Goal: Task Accomplishment & Management: Manage account settings

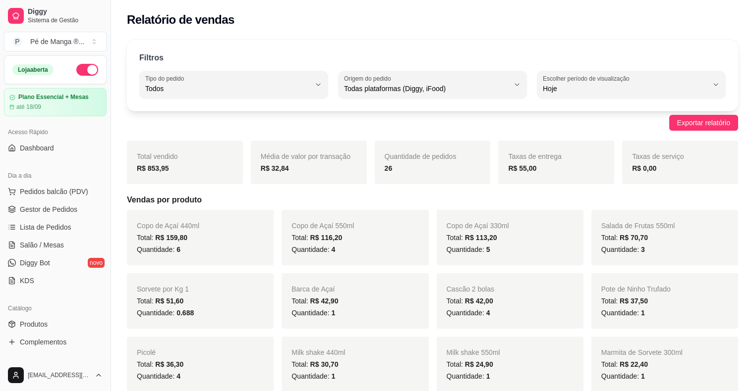
select select "ALL"
select select "0"
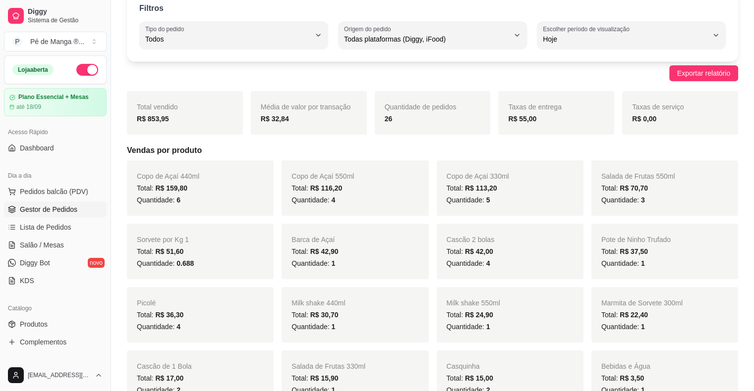
click at [53, 214] on span "Gestor de Pedidos" at bounding box center [48, 210] width 57 height 10
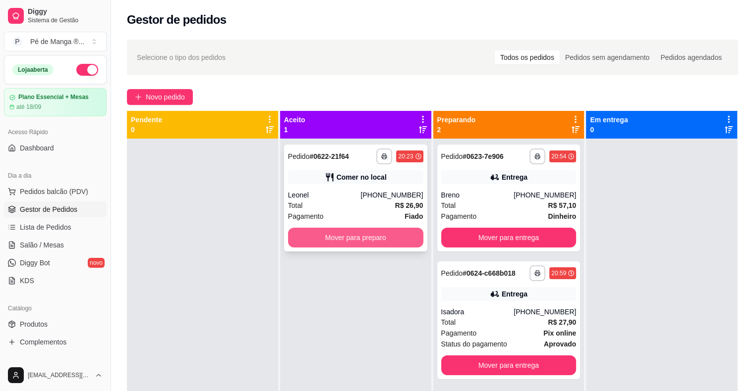
click at [381, 239] on button "Mover para preparo" at bounding box center [355, 238] width 135 height 20
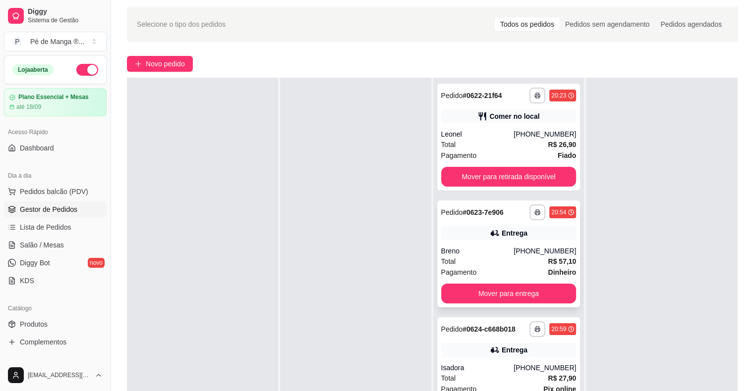
scroll to position [50, 0]
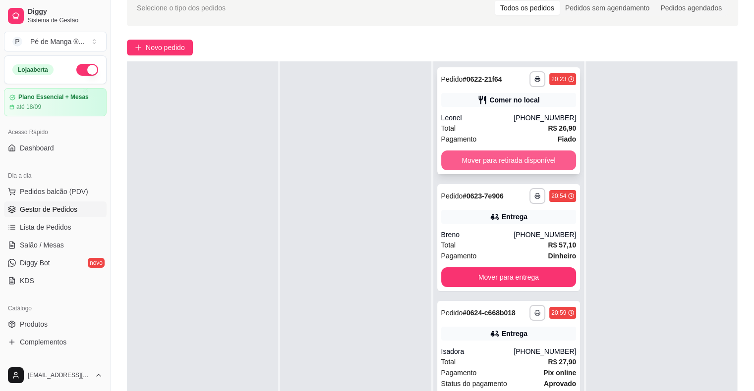
click at [482, 162] on button "Mover para retirada disponível" at bounding box center [508, 161] width 135 height 20
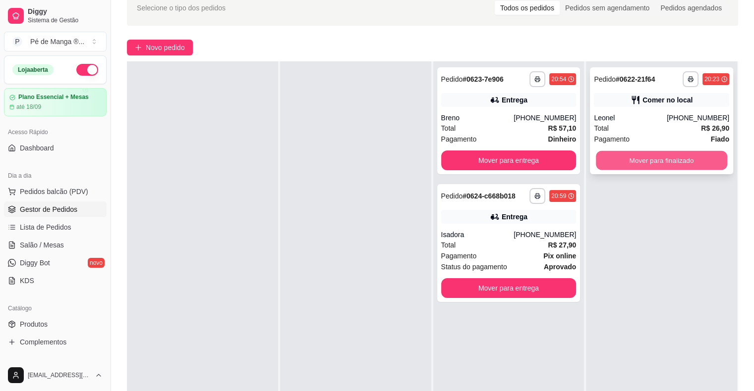
click at [636, 160] on button "Mover para finalizado" at bounding box center [661, 160] width 131 height 19
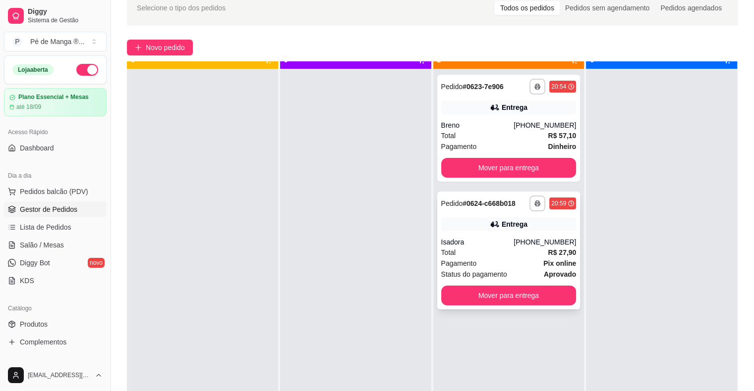
scroll to position [0, 0]
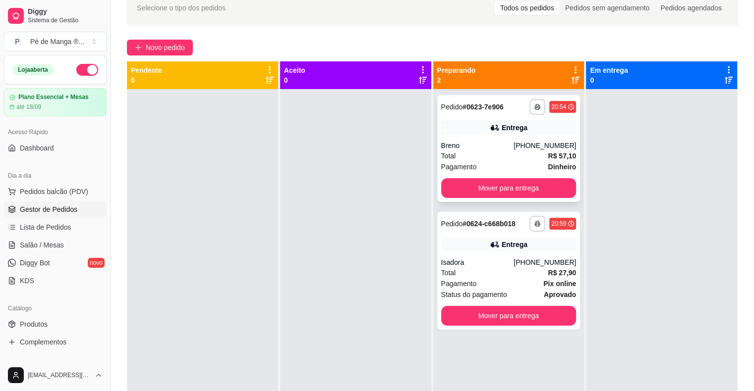
click at [477, 141] on div "Breno" at bounding box center [477, 146] width 73 height 10
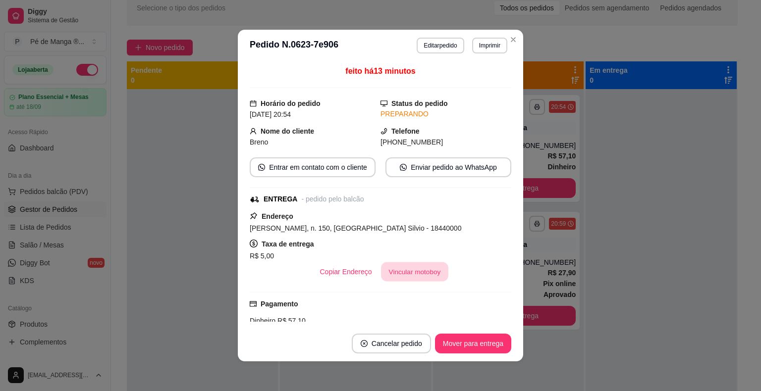
click at [403, 276] on button "Vincular motoboy" at bounding box center [414, 272] width 67 height 19
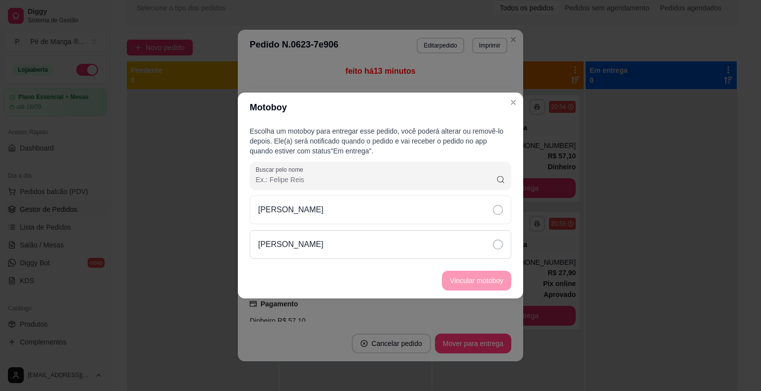
click at [422, 238] on div "[PERSON_NAME]" at bounding box center [381, 244] width 262 height 29
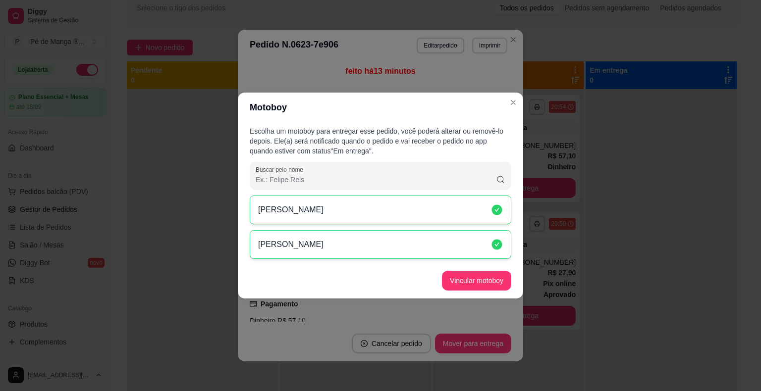
click at [493, 293] on footer "Vincular motoboy" at bounding box center [380, 281] width 285 height 36
click at [489, 284] on button "Vincular motoboy" at bounding box center [476, 281] width 69 height 20
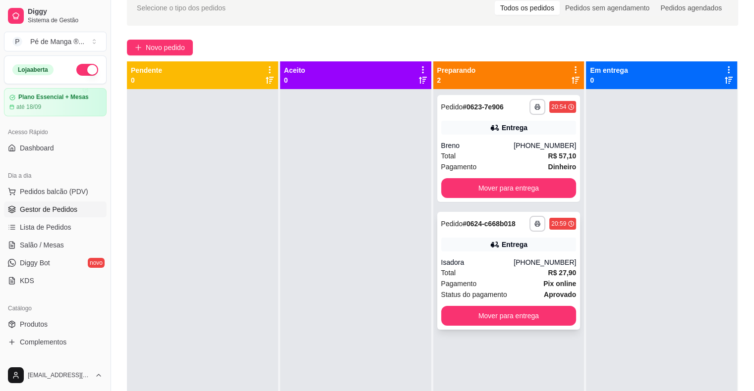
click at [511, 274] on div "Total R$ 27,90" at bounding box center [508, 273] width 135 height 11
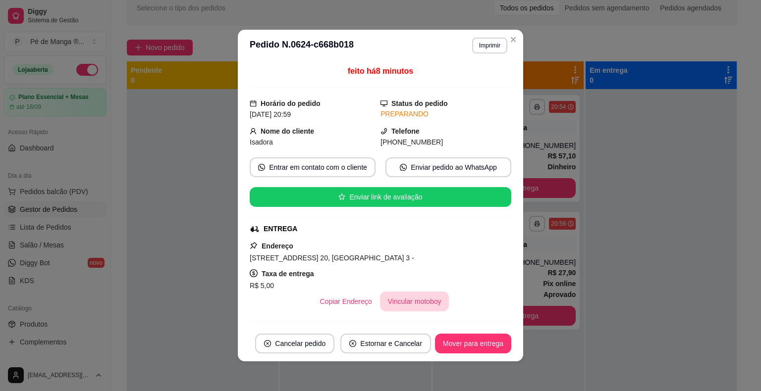
click at [423, 306] on button "Vincular motoboy" at bounding box center [414, 302] width 69 height 20
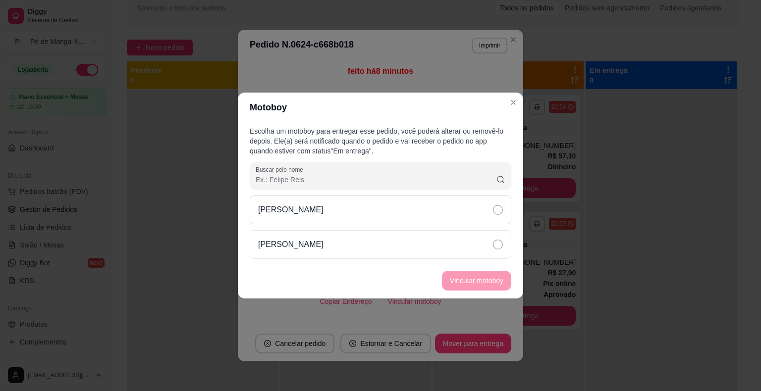
click at [429, 217] on div "[PERSON_NAME]" at bounding box center [381, 210] width 262 height 29
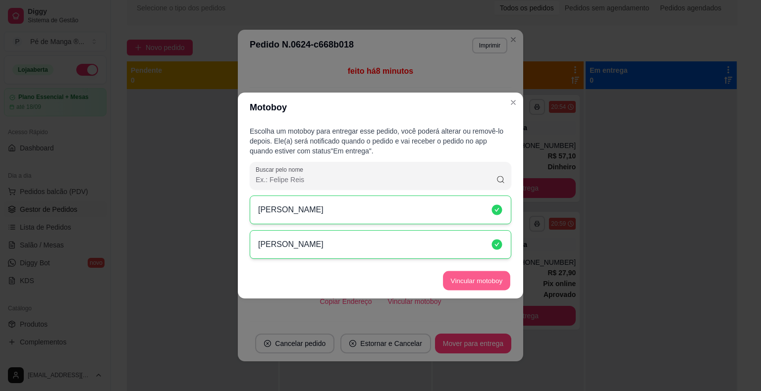
click at [470, 289] on button "Vincular motoboy" at bounding box center [476, 281] width 67 height 19
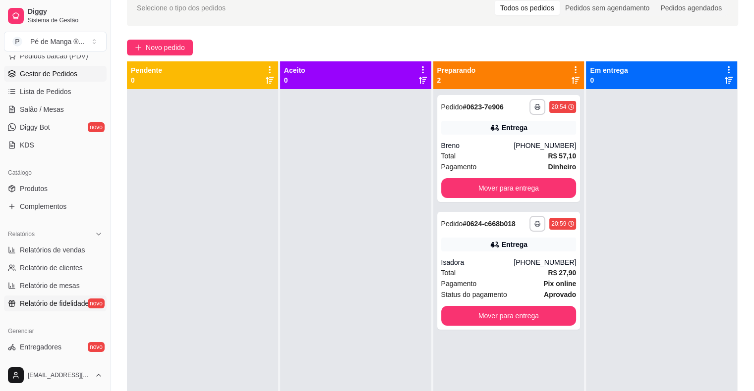
scroll to position [149, 0]
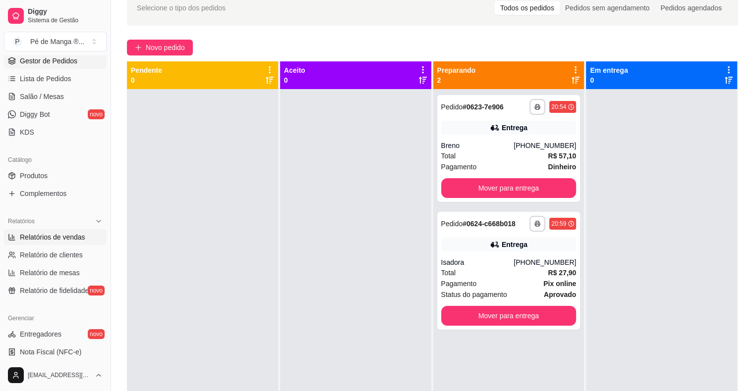
click at [82, 235] on span "Relatórios de vendas" at bounding box center [52, 237] width 65 height 10
select select "ALL"
select select "0"
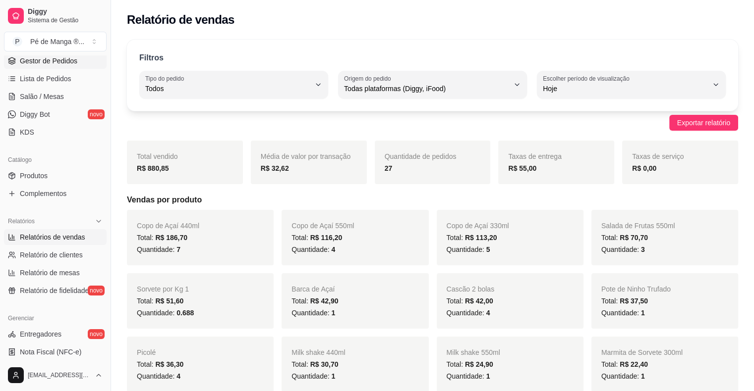
click at [53, 65] on link "Gestor de Pedidos" at bounding box center [55, 61] width 103 height 16
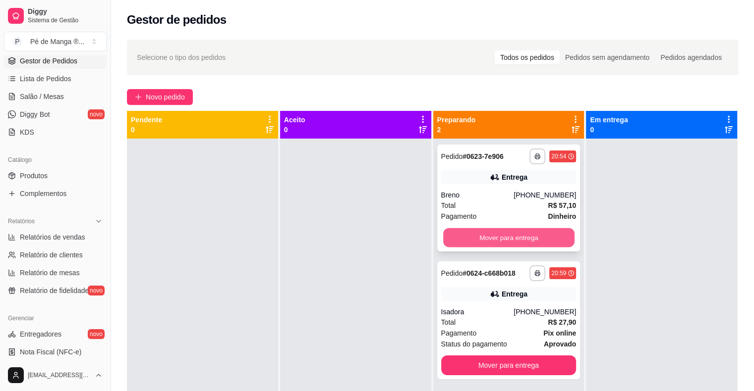
click at [512, 240] on button "Mover para entrega" at bounding box center [508, 237] width 131 height 19
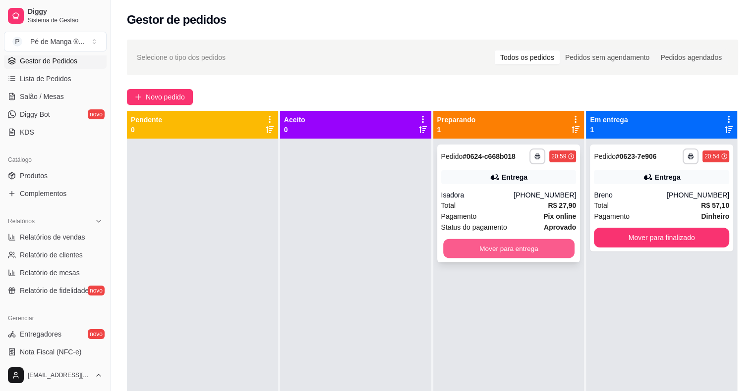
click at [515, 246] on button "Mover para entrega" at bounding box center [508, 248] width 131 height 19
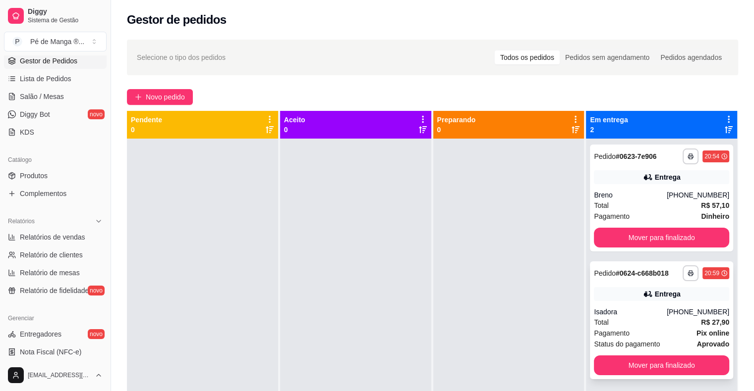
click at [631, 338] on div "Pagamento Pix online Status do pagamento aprovado" at bounding box center [661, 339] width 135 height 22
click at [644, 237] on button "Mover para finalizado" at bounding box center [661, 238] width 135 height 20
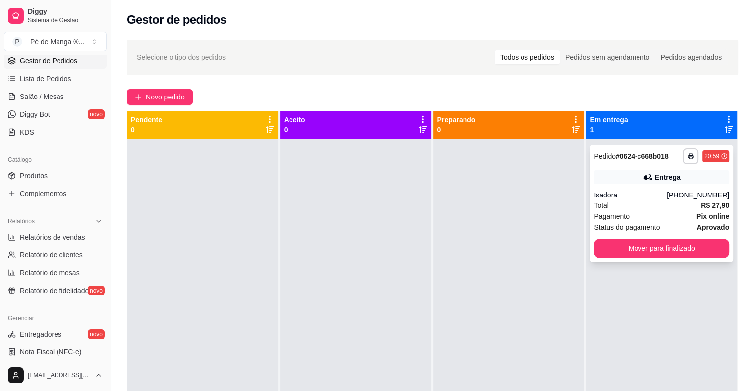
click at [644, 238] on div "**********" at bounding box center [661, 204] width 143 height 118
click at [650, 245] on button "Mover para finalizado" at bounding box center [661, 249] width 135 height 20
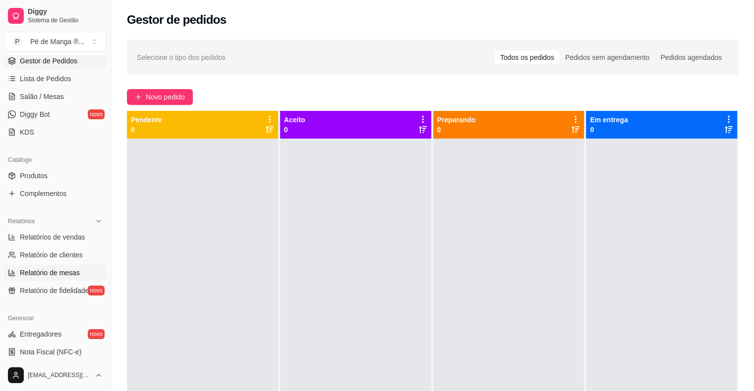
click at [57, 275] on span "Relatório de mesas" at bounding box center [50, 273] width 60 height 10
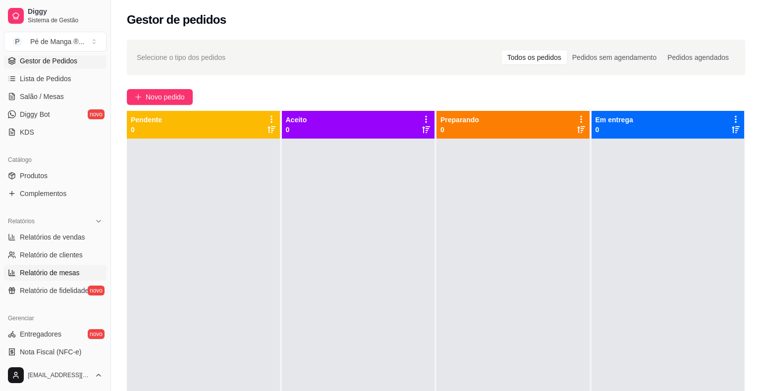
select select "TOTAL_OF_ORDERS"
select select "7"
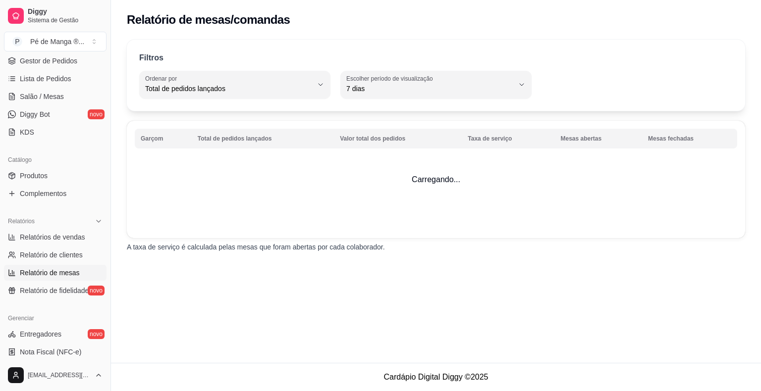
click at [71, 272] on span "Relatório de mesas" at bounding box center [50, 273] width 60 height 10
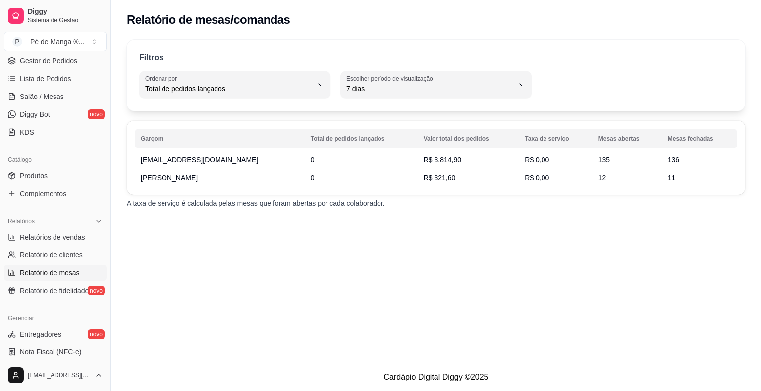
click at [75, 269] on span "Relatório de mesas" at bounding box center [50, 273] width 60 height 10
click at [76, 269] on span "Relatório de mesas" at bounding box center [50, 273] width 60 height 10
click at [70, 98] on link "Salão / Mesas" at bounding box center [55, 97] width 103 height 16
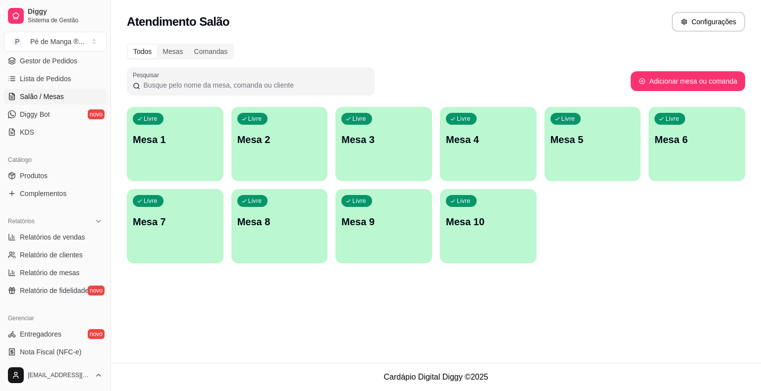
click at [178, 153] on div "Livre Mesa 1" at bounding box center [175, 138] width 97 height 62
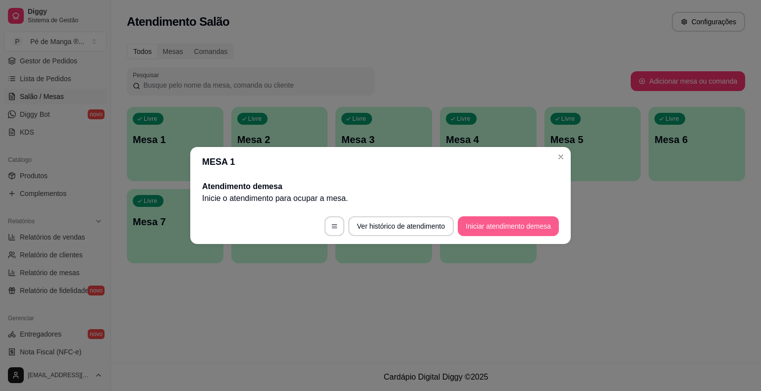
click at [525, 224] on button "Iniciar atendimento de mesa" at bounding box center [508, 227] width 101 height 20
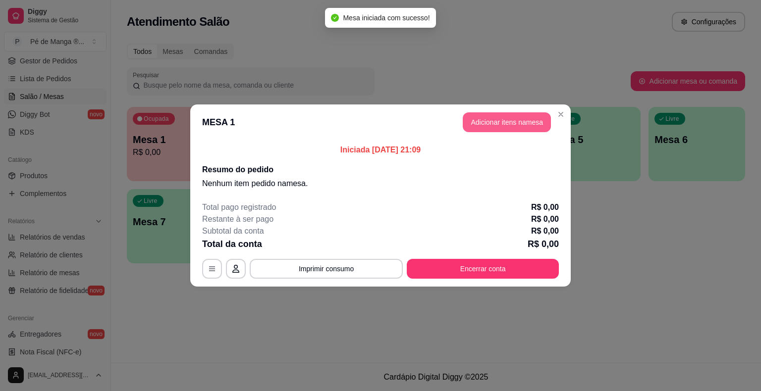
click at [507, 125] on button "Adicionar itens na mesa" at bounding box center [507, 122] width 88 height 20
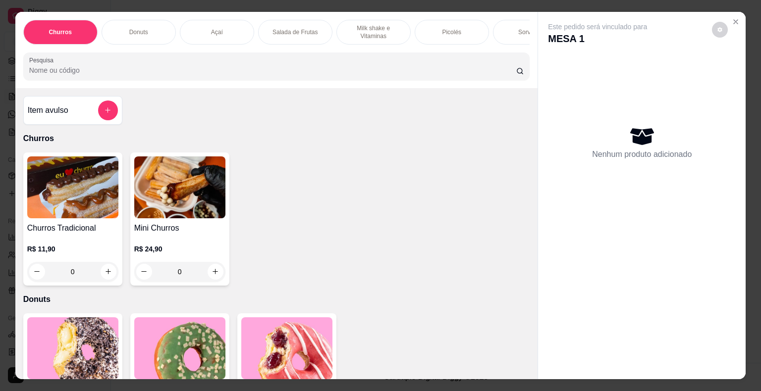
click at [512, 33] on div "Sorvetes" at bounding box center [530, 32] width 74 height 25
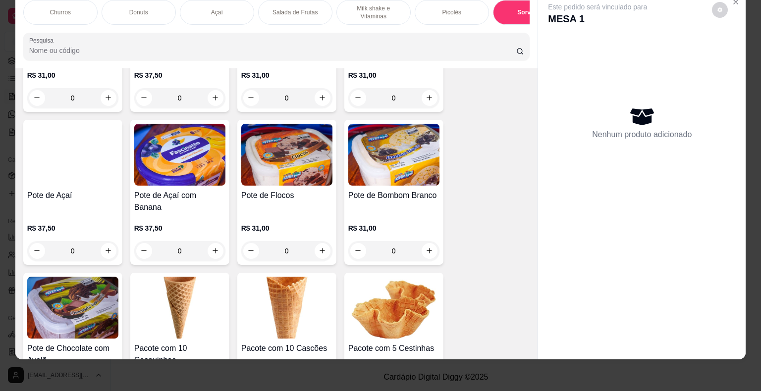
scroll to position [2296, 0]
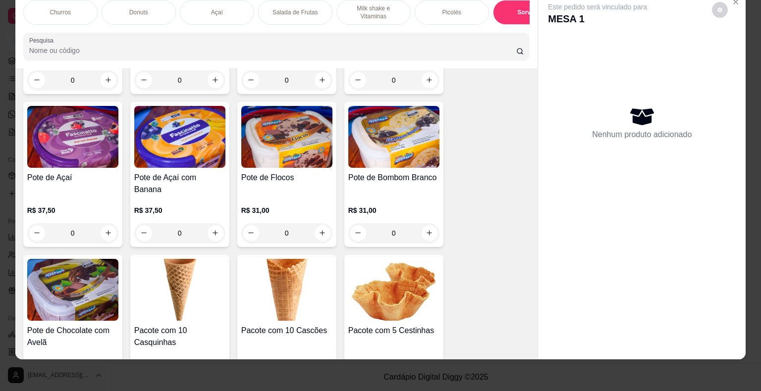
click at [354, 196] on div "R$ 31,00 0" at bounding box center [393, 220] width 91 height 48
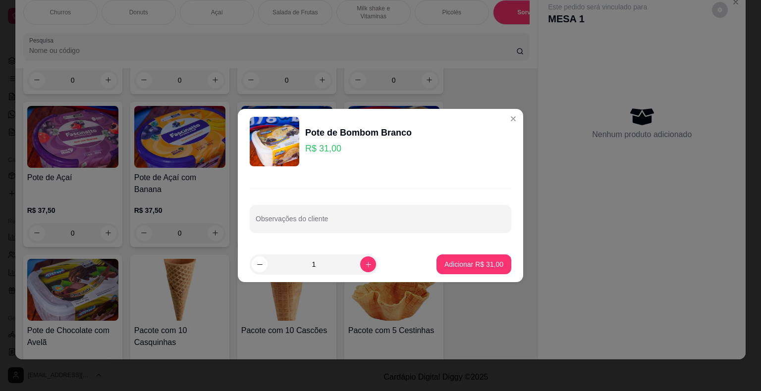
click at [466, 268] on p "Adicionar R$ 31,00" at bounding box center [473, 265] width 59 height 10
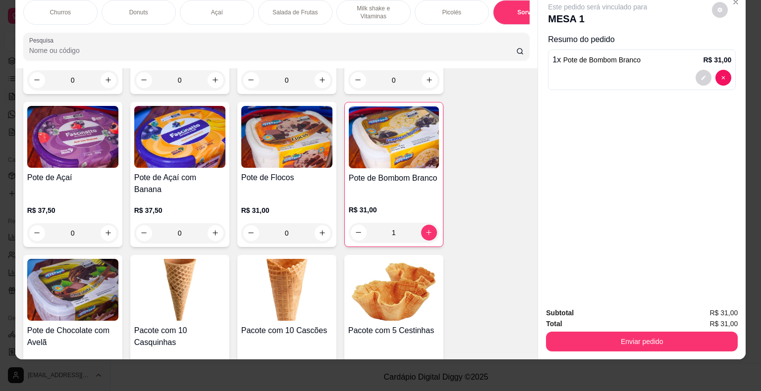
type input "1"
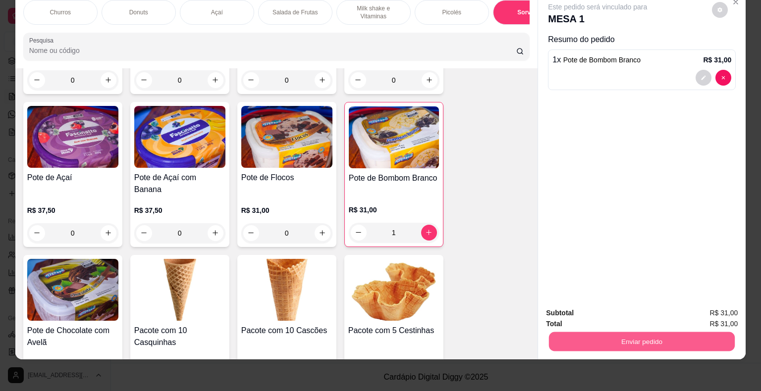
click at [620, 339] on button "Enviar pedido" at bounding box center [642, 341] width 186 height 19
click at [608, 314] on button "Não registrar e enviar pedido" at bounding box center [608, 310] width 103 height 19
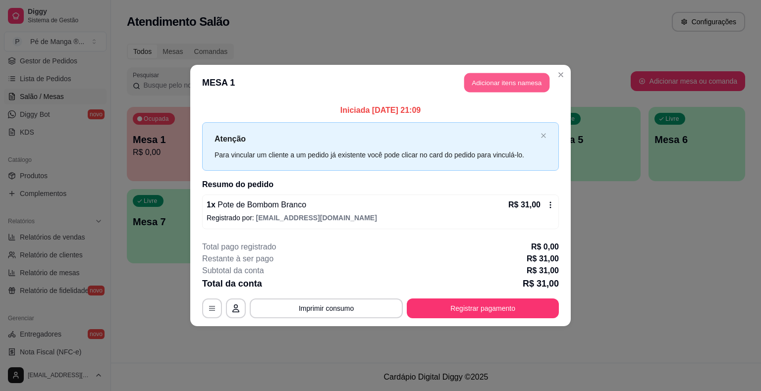
click at [516, 84] on button "Adicionar itens na mesa" at bounding box center [506, 82] width 85 height 19
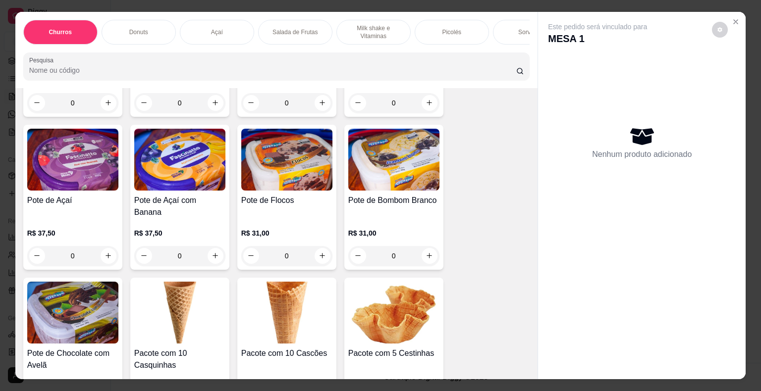
scroll to position [2388, 0]
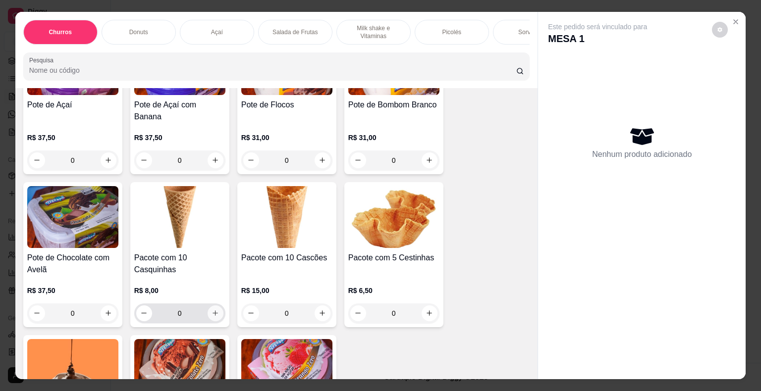
click at [216, 306] on button "increase-product-quantity" at bounding box center [216, 314] width 16 height 16
type input "1"
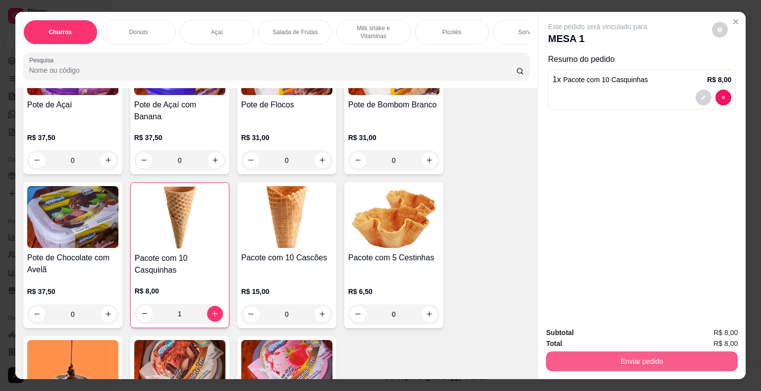
click at [621, 365] on button "Enviar pedido" at bounding box center [642, 362] width 192 height 20
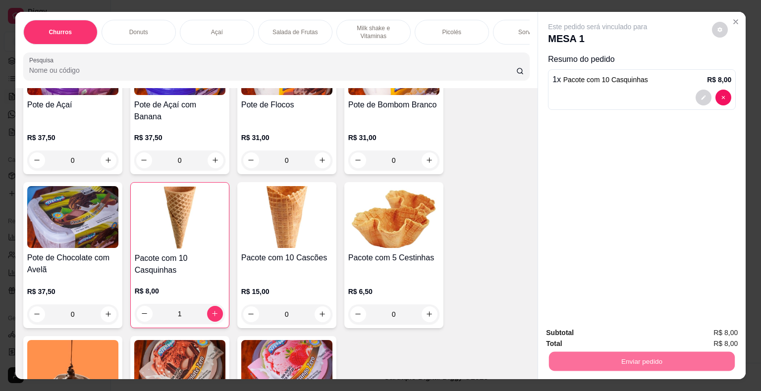
click at [604, 338] on button "Não registrar e enviar pedido" at bounding box center [608, 334] width 103 height 19
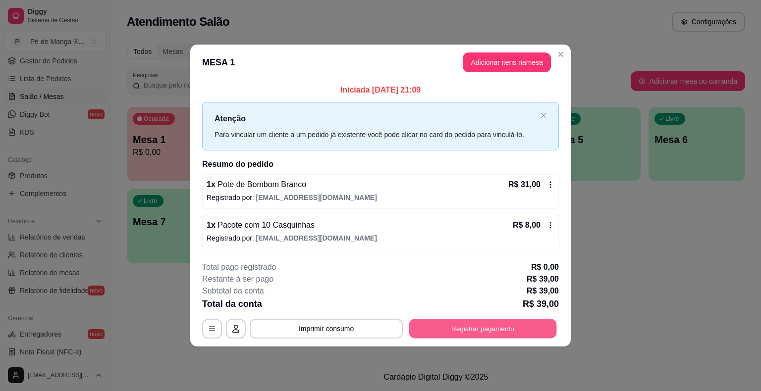
click at [515, 333] on button "Registrar pagamento" at bounding box center [483, 328] width 148 height 19
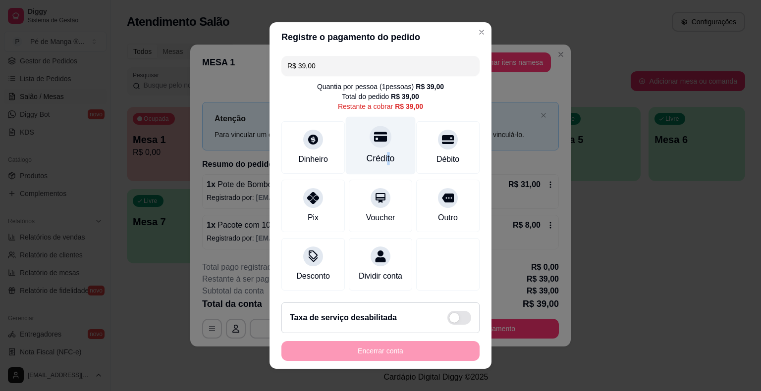
drag, startPoint x: 380, startPoint y: 166, endPoint x: 380, endPoint y: 171, distance: 5.0
click at [380, 169] on div "Crédito" at bounding box center [381, 146] width 70 height 58
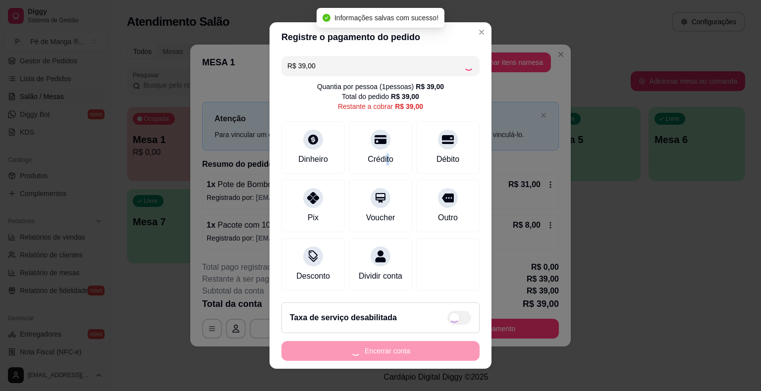
type input "R$ 0,00"
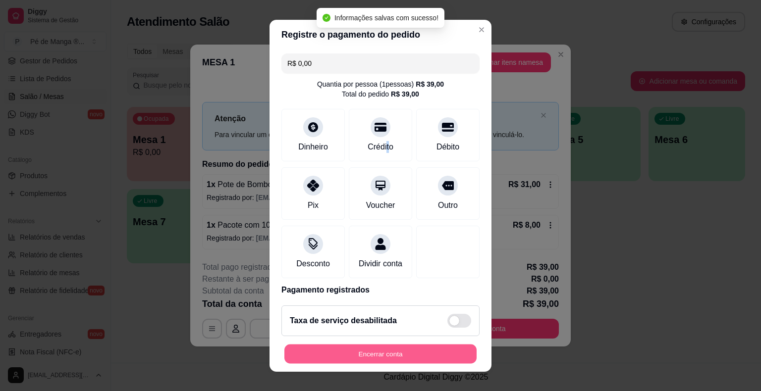
click at [426, 354] on button "Encerrar conta" at bounding box center [380, 353] width 192 height 19
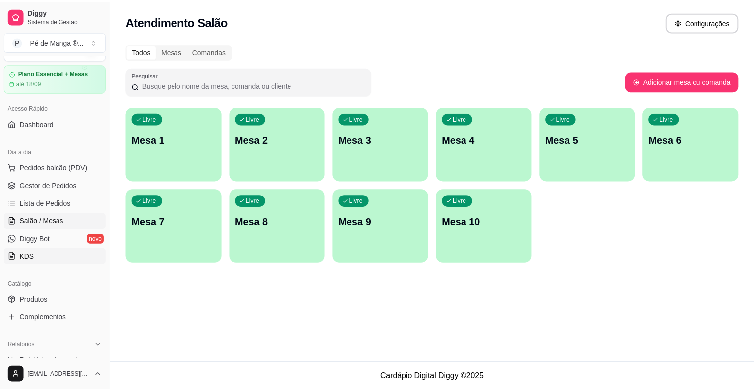
scroll to position [24, 0]
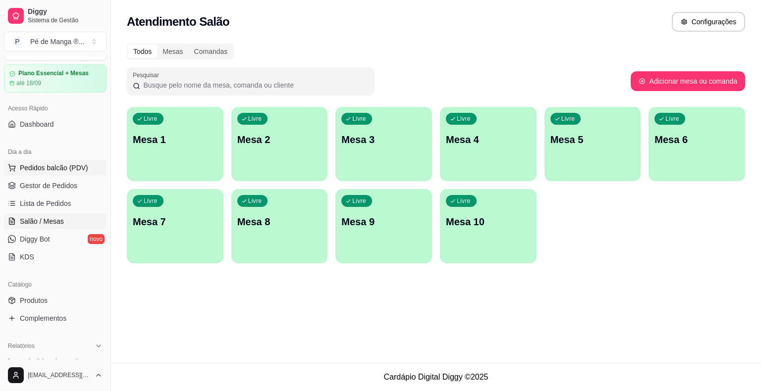
click at [64, 167] on span "Pedidos balcão (PDV)" at bounding box center [54, 168] width 68 height 10
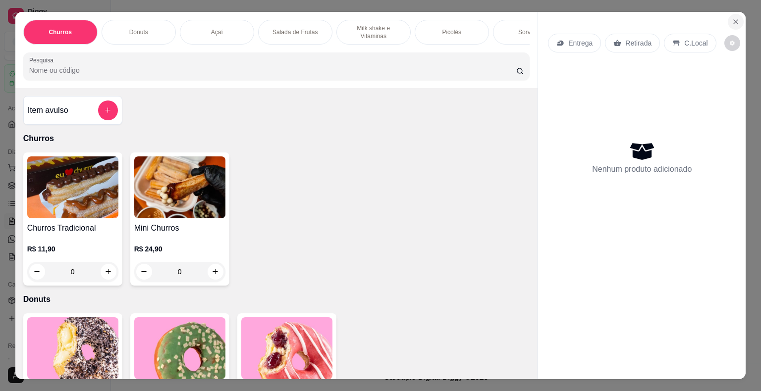
click at [732, 18] on icon "Close" at bounding box center [736, 22] width 8 height 8
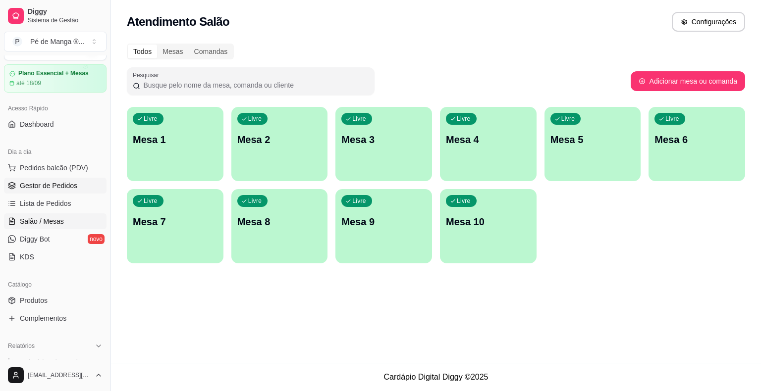
click at [63, 181] on span "Gestor de Pedidos" at bounding box center [48, 186] width 57 height 10
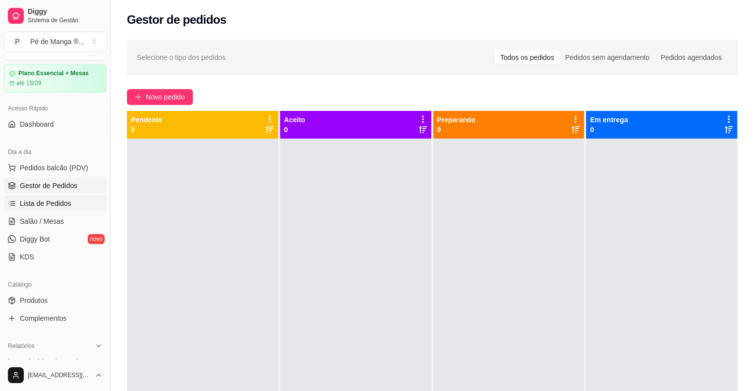
click at [52, 206] on span "Lista de Pedidos" at bounding box center [46, 204] width 52 height 10
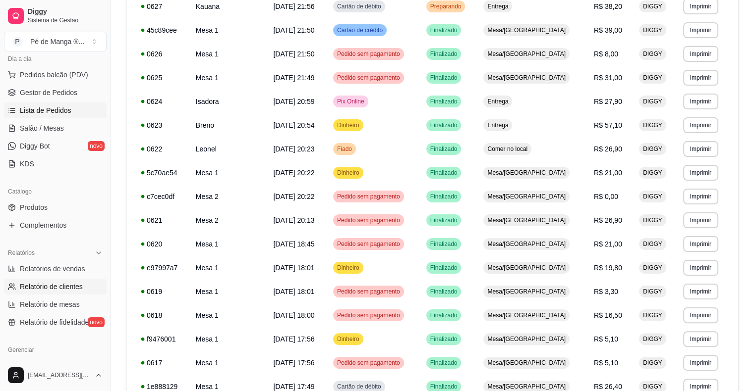
scroll to position [123, 0]
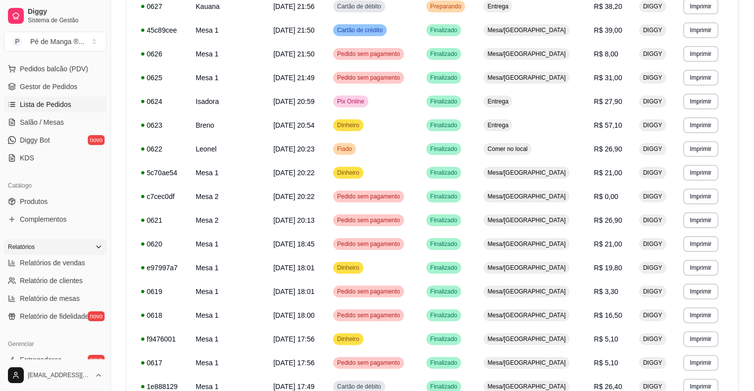
click at [78, 254] on div "Relatórios" at bounding box center [55, 247] width 103 height 16
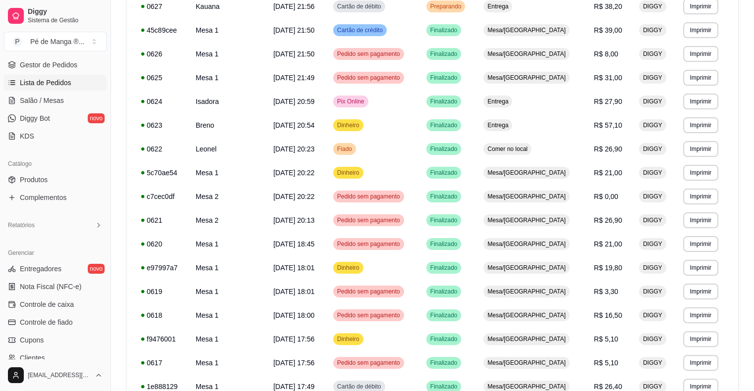
scroll to position [73, 0]
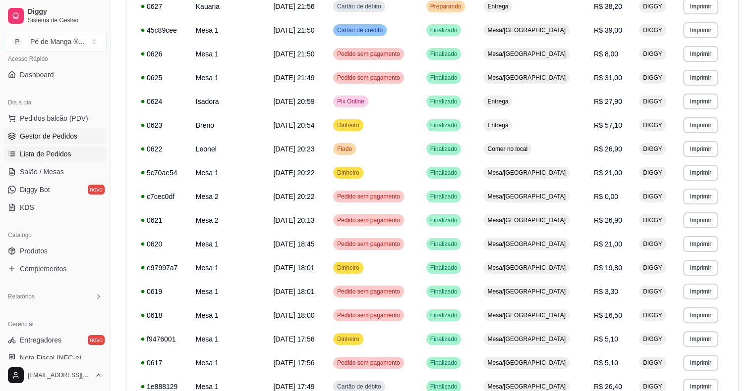
click at [69, 139] on span "Gestor de Pedidos" at bounding box center [48, 136] width 57 height 10
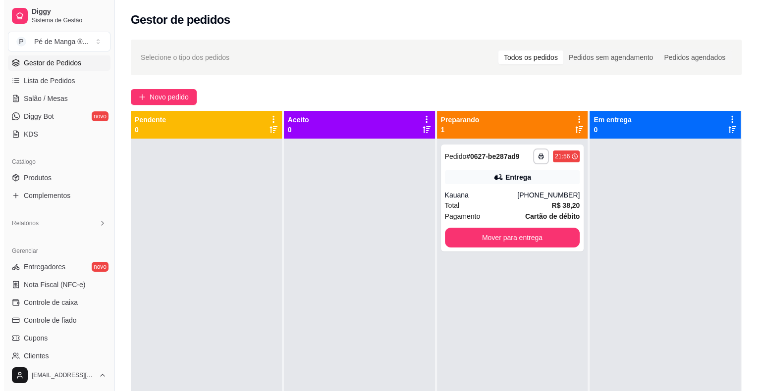
scroll to position [153, 0]
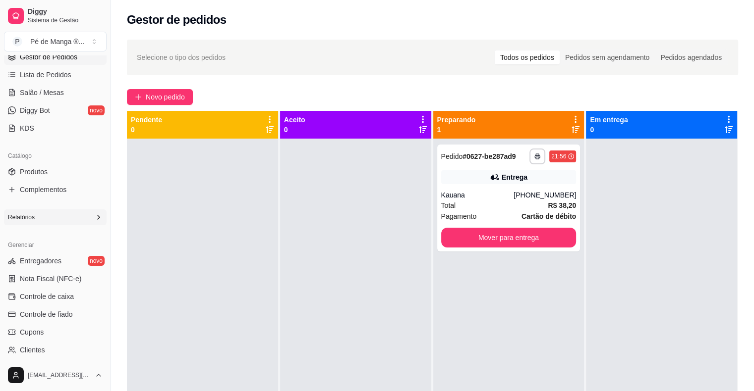
click at [36, 221] on div "Relatórios" at bounding box center [55, 218] width 103 height 16
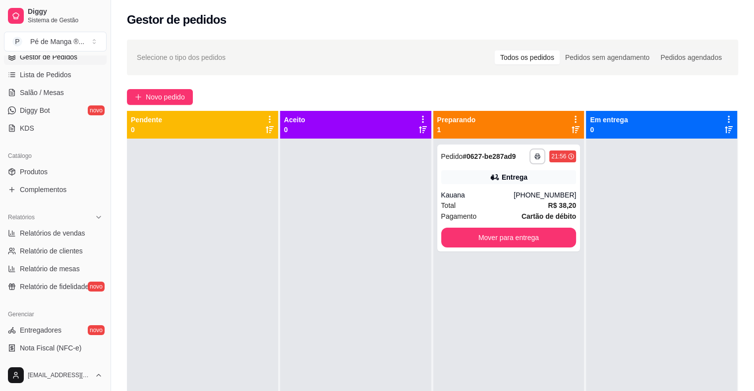
click at [52, 241] on ul "Relatórios de vendas Relatório de clientes Relatório de mesas Relatório de fide…" at bounding box center [55, 259] width 103 height 69
click at [54, 235] on span "Relatórios de vendas" at bounding box center [52, 233] width 65 height 10
select select "ALL"
select select "0"
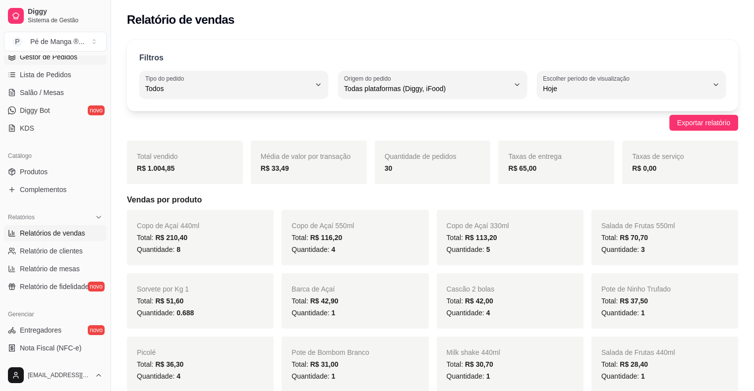
click at [59, 56] on span "Gestor de Pedidos" at bounding box center [48, 57] width 57 height 10
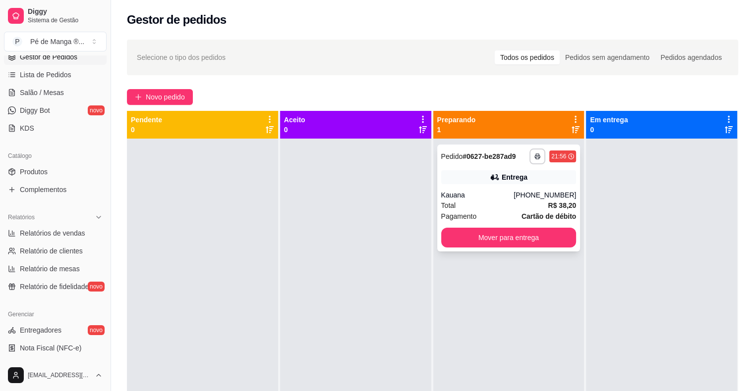
click at [528, 189] on div "**********" at bounding box center [508, 198] width 143 height 107
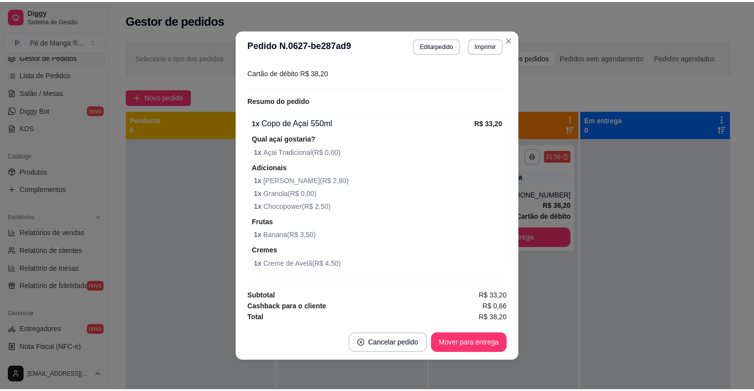
scroll to position [80, 0]
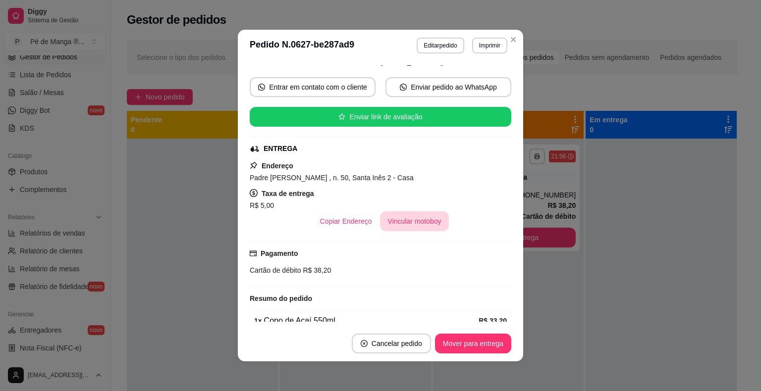
click at [430, 217] on button "Vincular motoboy" at bounding box center [414, 222] width 69 height 20
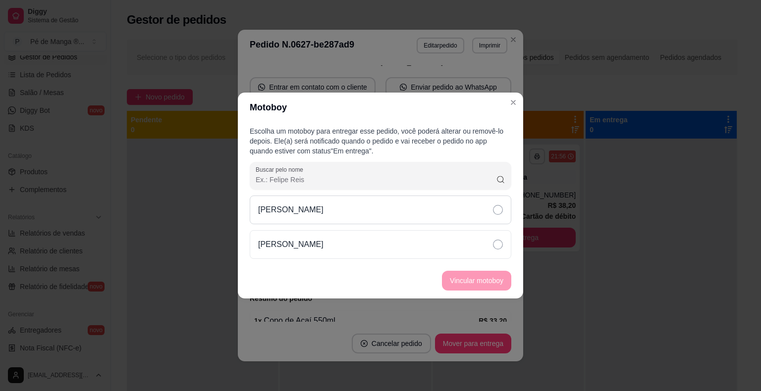
drag, startPoint x: 432, startPoint y: 216, endPoint x: 438, endPoint y: 223, distance: 9.5
click at [432, 217] on div "[PERSON_NAME]" at bounding box center [381, 210] width 262 height 29
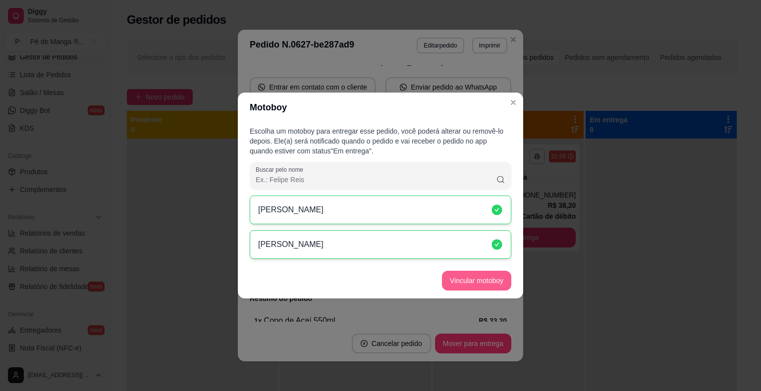
click at [490, 279] on button "Vincular motoboy" at bounding box center [476, 281] width 69 height 20
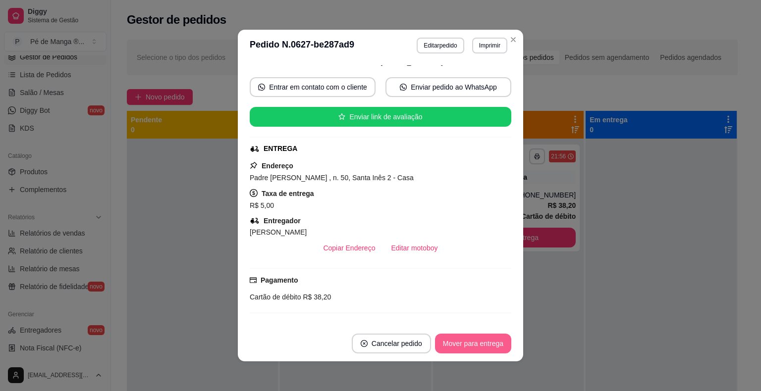
click at [446, 347] on button "Mover para entrega" at bounding box center [473, 344] width 76 height 20
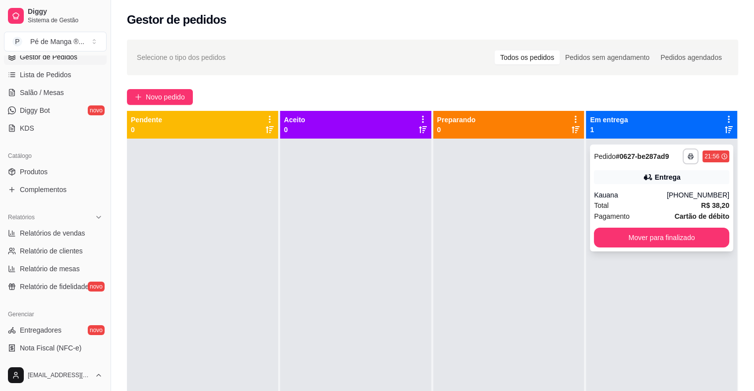
click at [640, 242] on button "Mover para finalizado" at bounding box center [661, 238] width 135 height 20
